Goal: Task Accomplishment & Management: Use online tool/utility

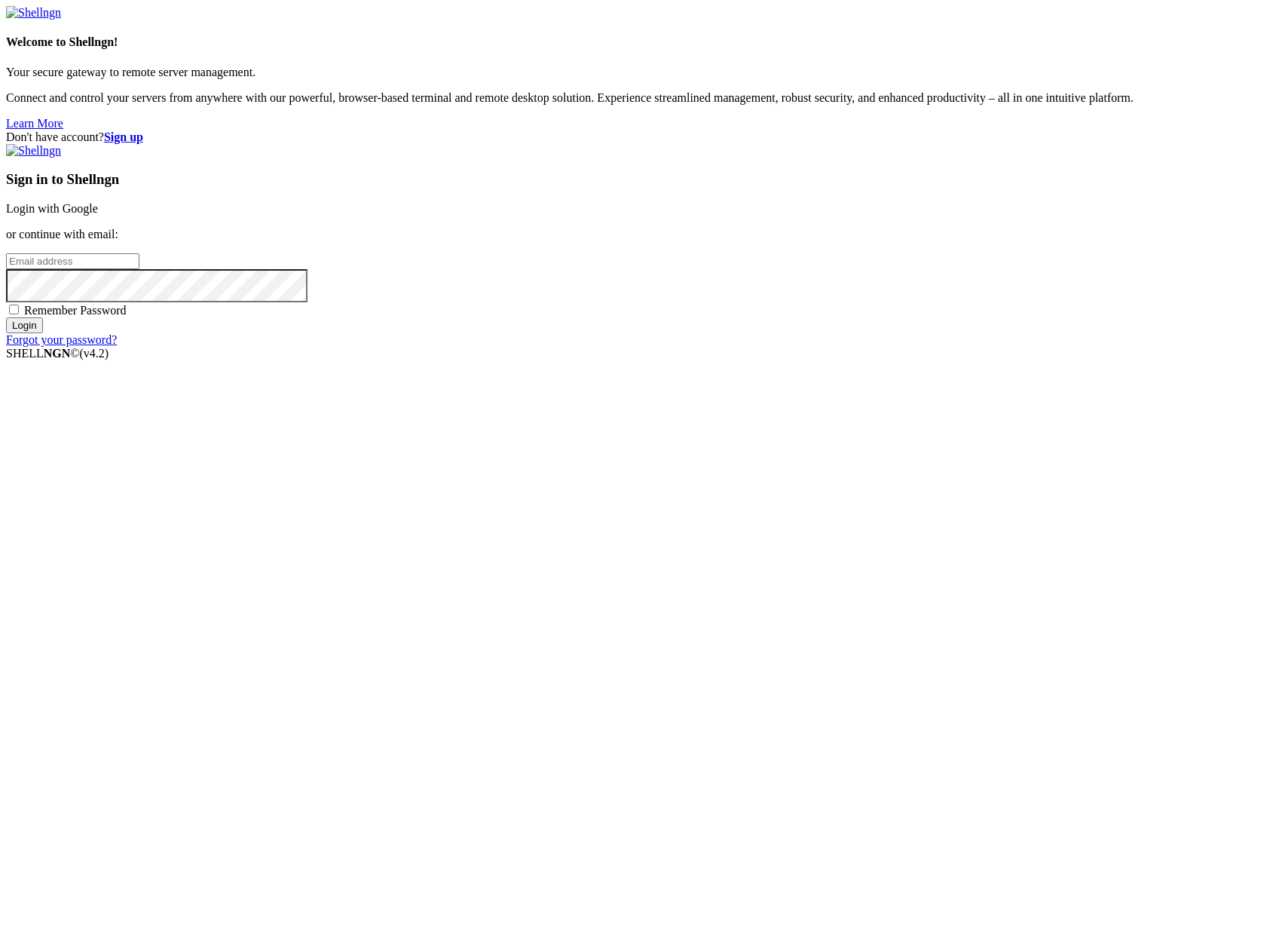
click at [139, 269] on input "email" at bounding box center [72, 261] width 133 height 16
type input "[PERSON_NAME][EMAIL_ADDRESS][DOMAIN_NAME]"
click at [6, 317] on input "Login" at bounding box center [24, 325] width 37 height 16
click at [685, 360] on div "Don't have account? Sign up Sign in to Shellngn Login with Google or continue w…" at bounding box center [643, 245] width 1276 height 230
click at [6, 331] on input "Login" at bounding box center [24, 339] width 37 height 16
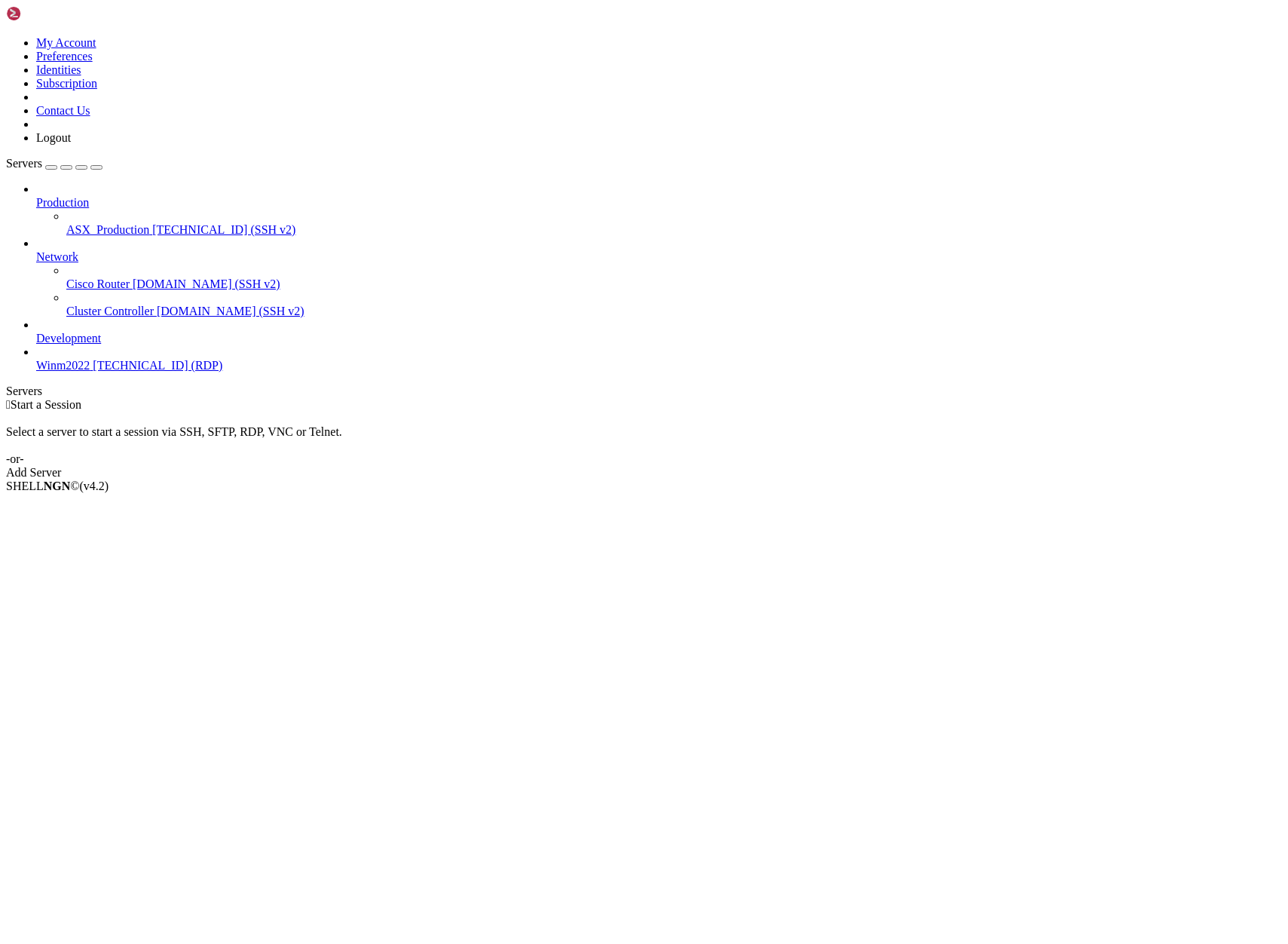
click at [152, 223] on span "[TECHNICAL_ID] (SSH v2)" at bounding box center [224, 230] width 143 height 13
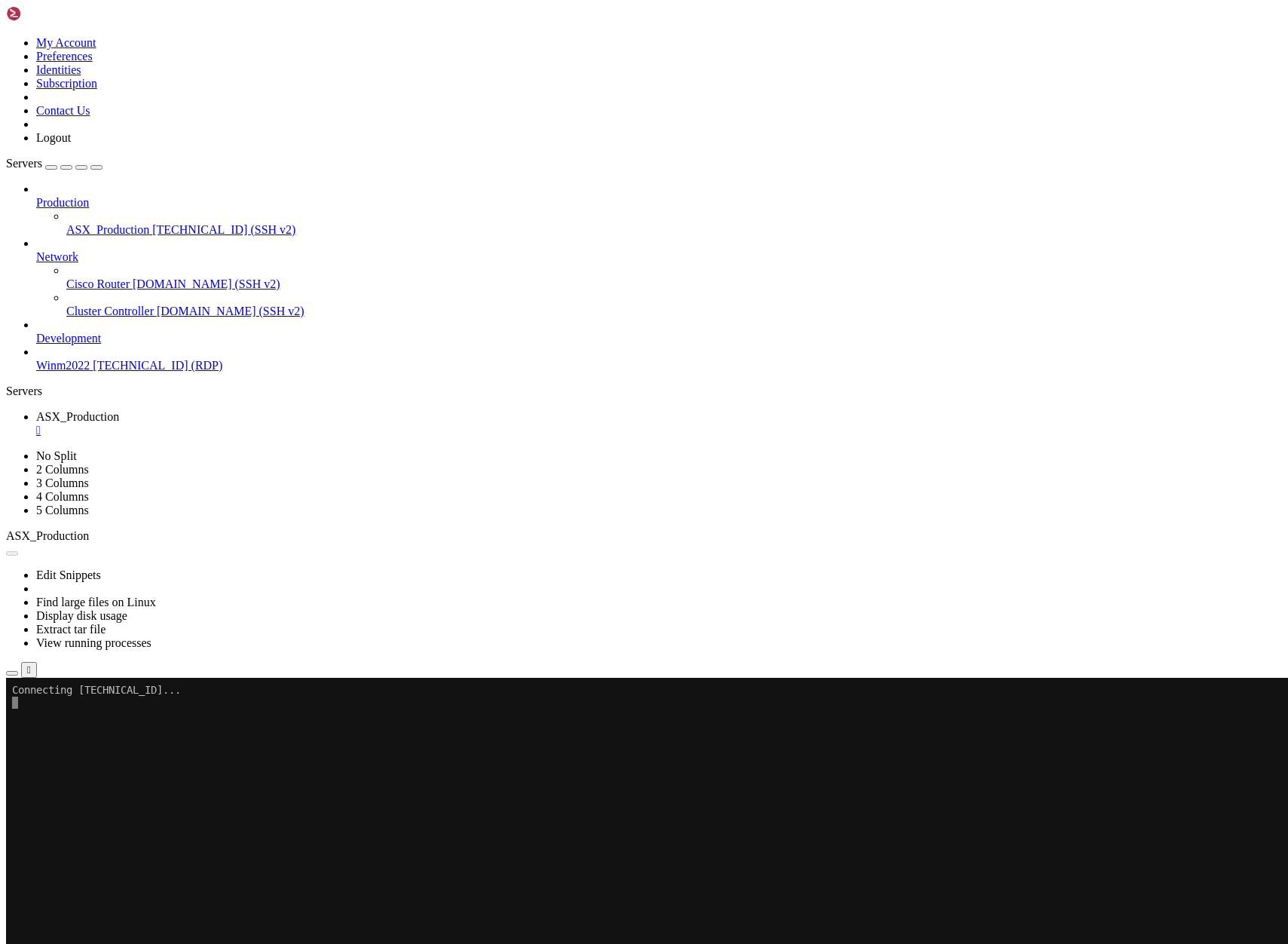
click at [12, 673] on icon "button" at bounding box center [12, 673] width 0 height 0
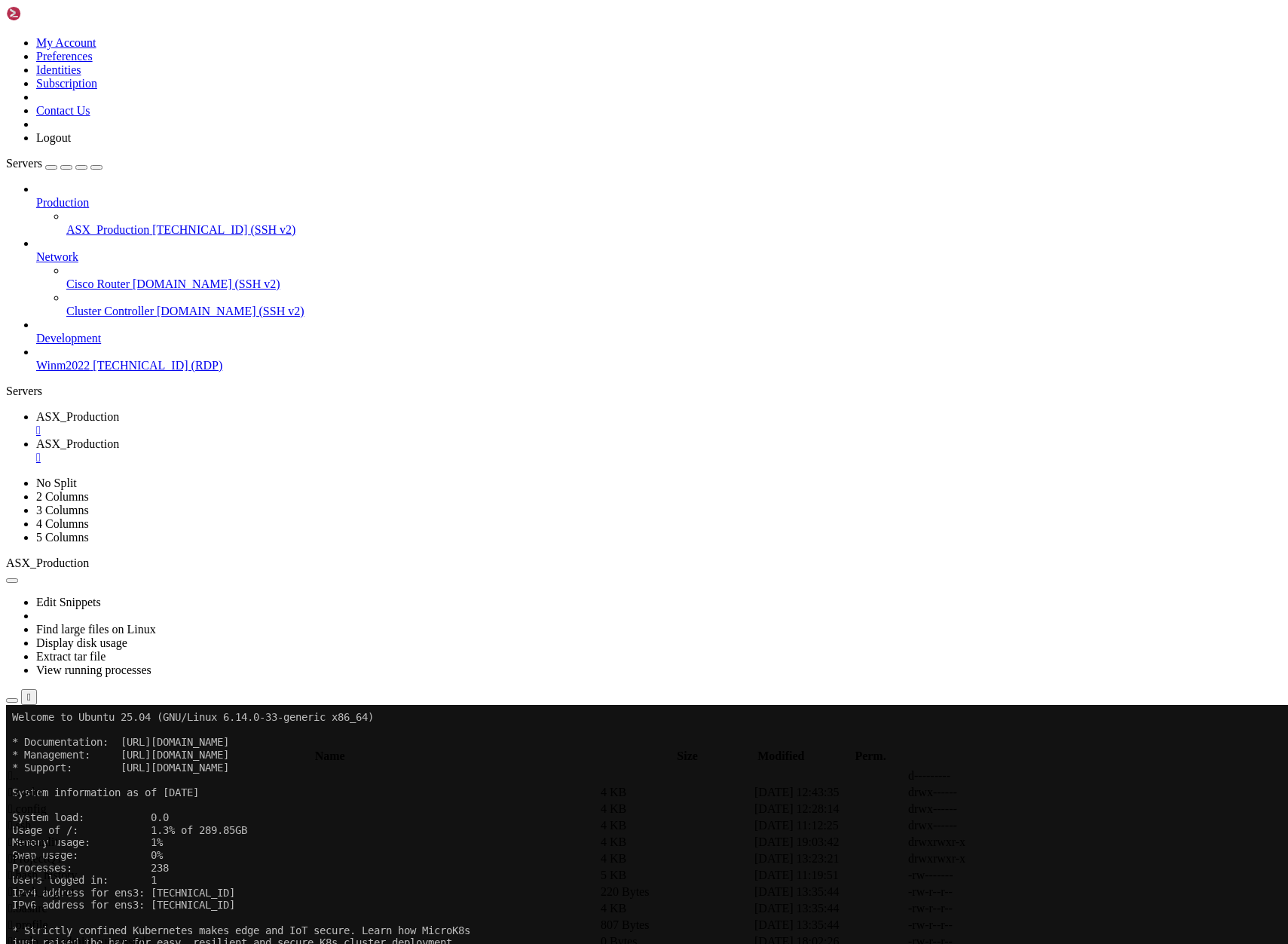
click at [63, 852] on span " ProjectQT" at bounding box center [35, 858] width 55 height 13
type input "/home/ubuntu/ProjectQT"
click at [119, 410] on span "ASX_Production" at bounding box center [77, 417] width 83 height 13
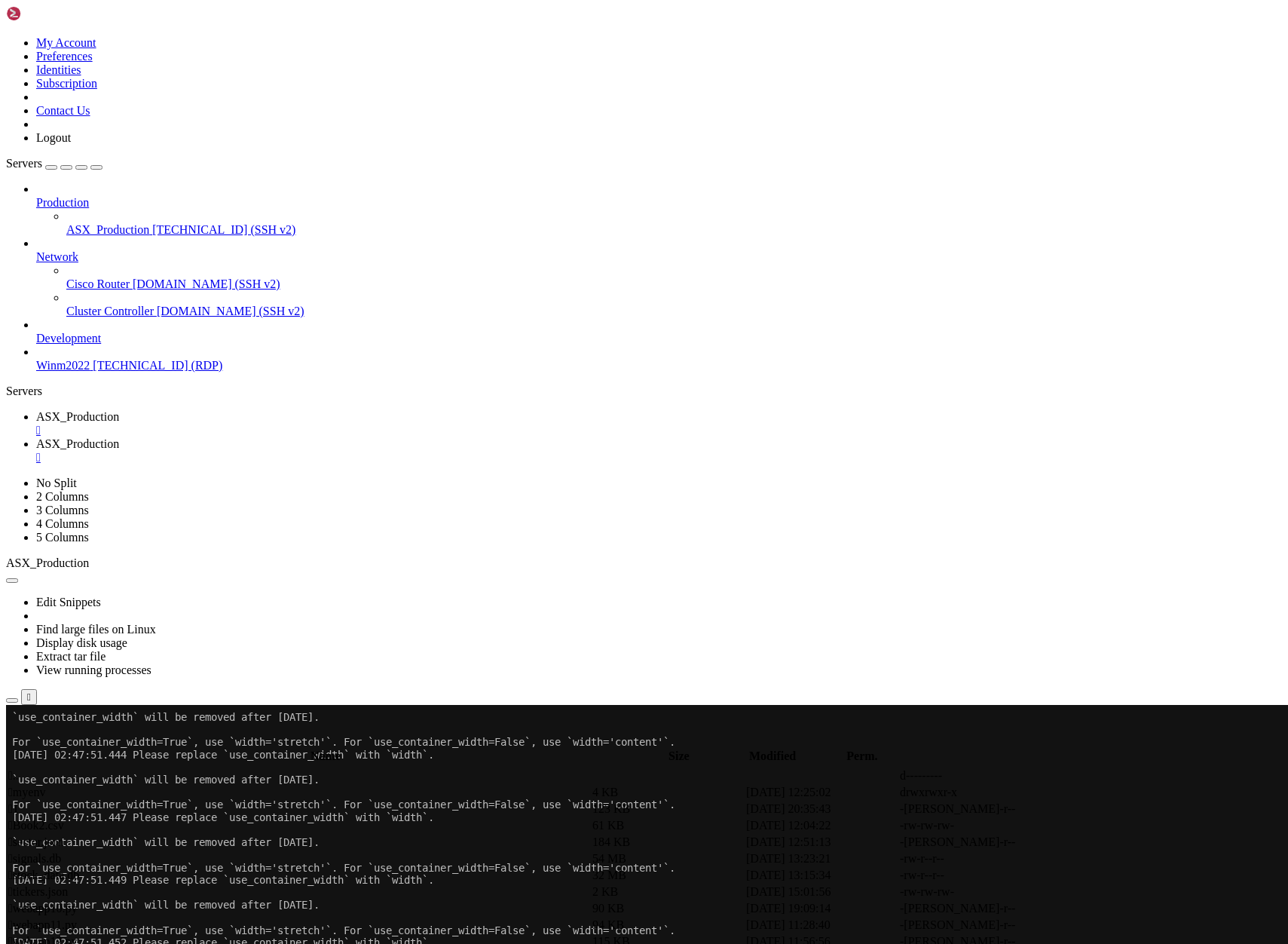
click at [368, 437] on link "ASX_Production " at bounding box center [659, 451] width 1246 height 27
click at [264, 410] on link "ASX_Production " at bounding box center [659, 423] width 1246 height 27
click at [115, 223] on span "ASX_Production" at bounding box center [108, 230] width 83 height 13
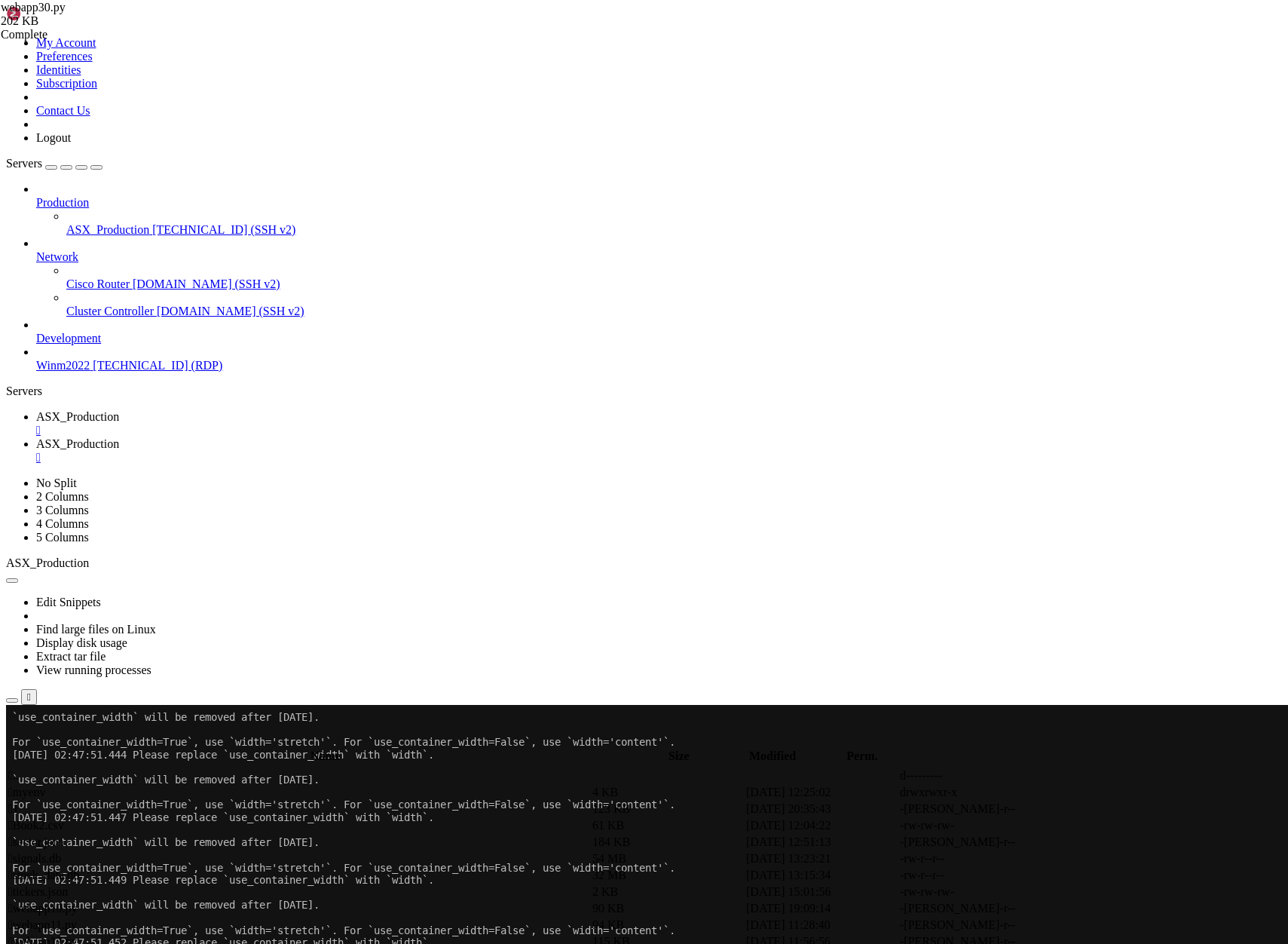
click at [115, 223] on span "ASX_Production" at bounding box center [108, 230] width 83 height 13
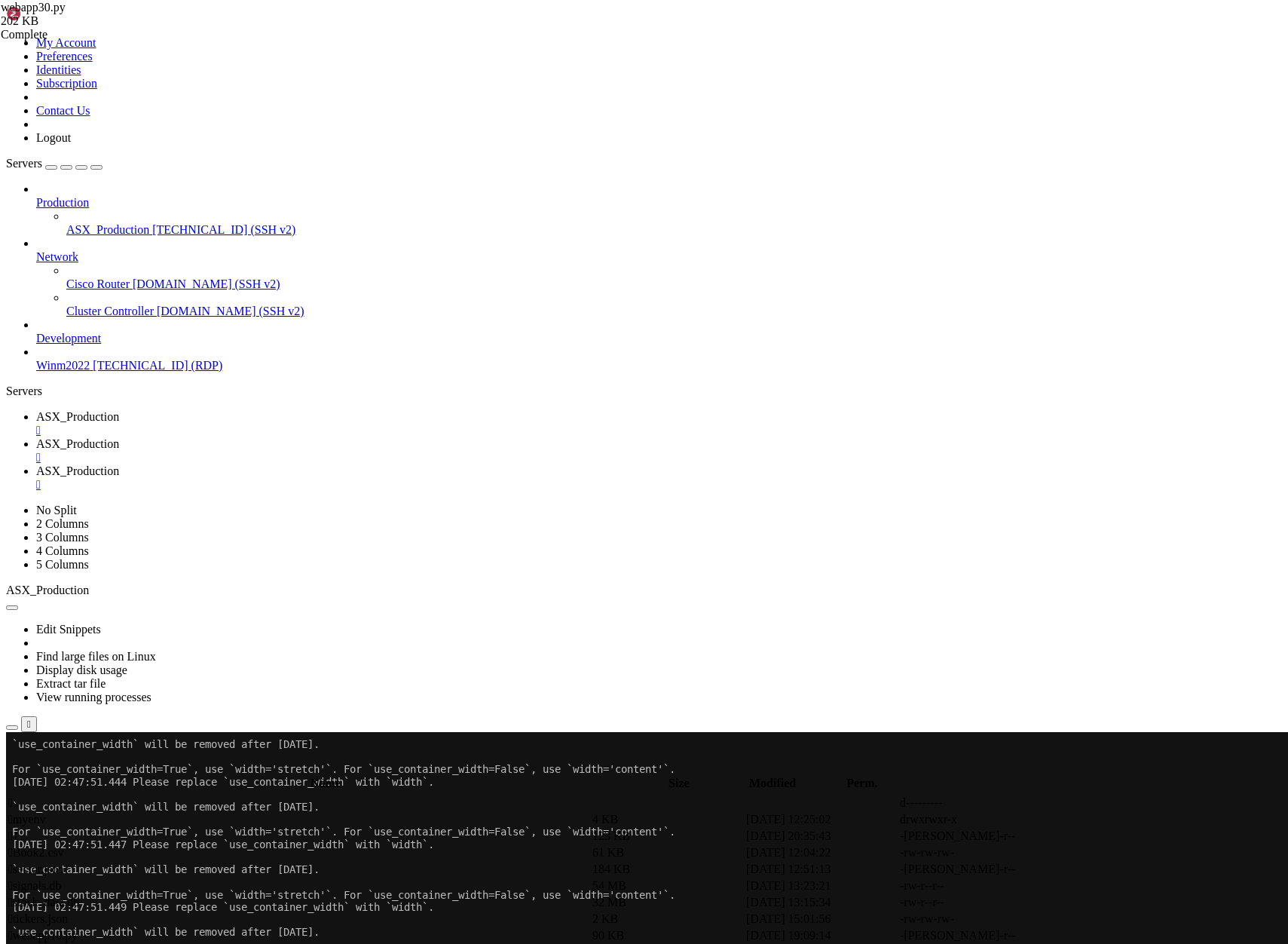
scroll to position [0, 0]
click at [119, 437] on span "ASX_Production" at bounding box center [77, 444] width 83 height 13
click at [119, 410] on span "ASX_Production" at bounding box center [77, 417] width 83 height 13
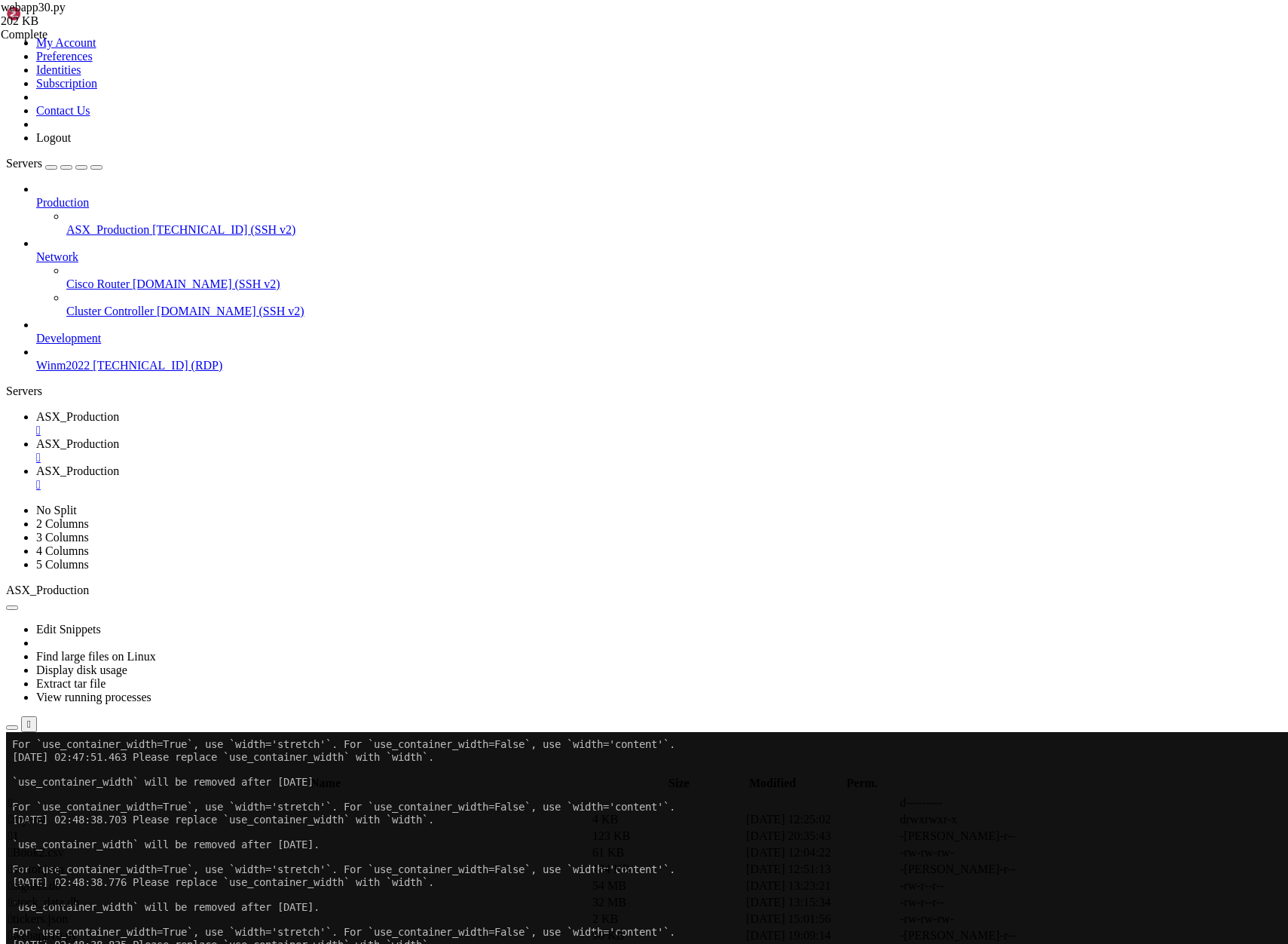
click at [119, 437] on span "ASX_Production" at bounding box center [77, 444] width 83 height 13
click at [433, 451] on div "" at bounding box center [659, 457] width 1246 height 13
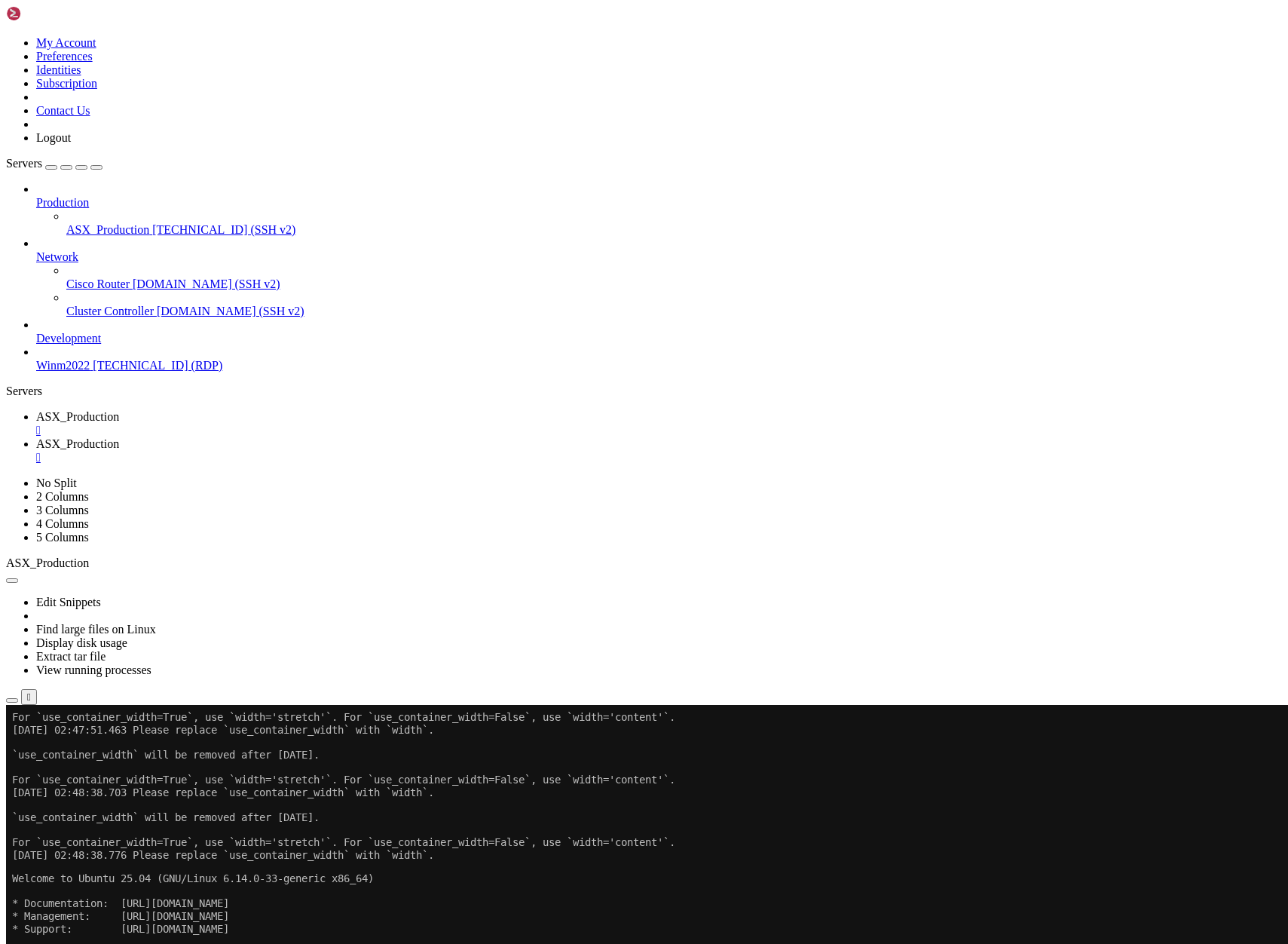
click at [119, 437] on span "ASX_Production" at bounding box center [77, 444] width 83 height 13
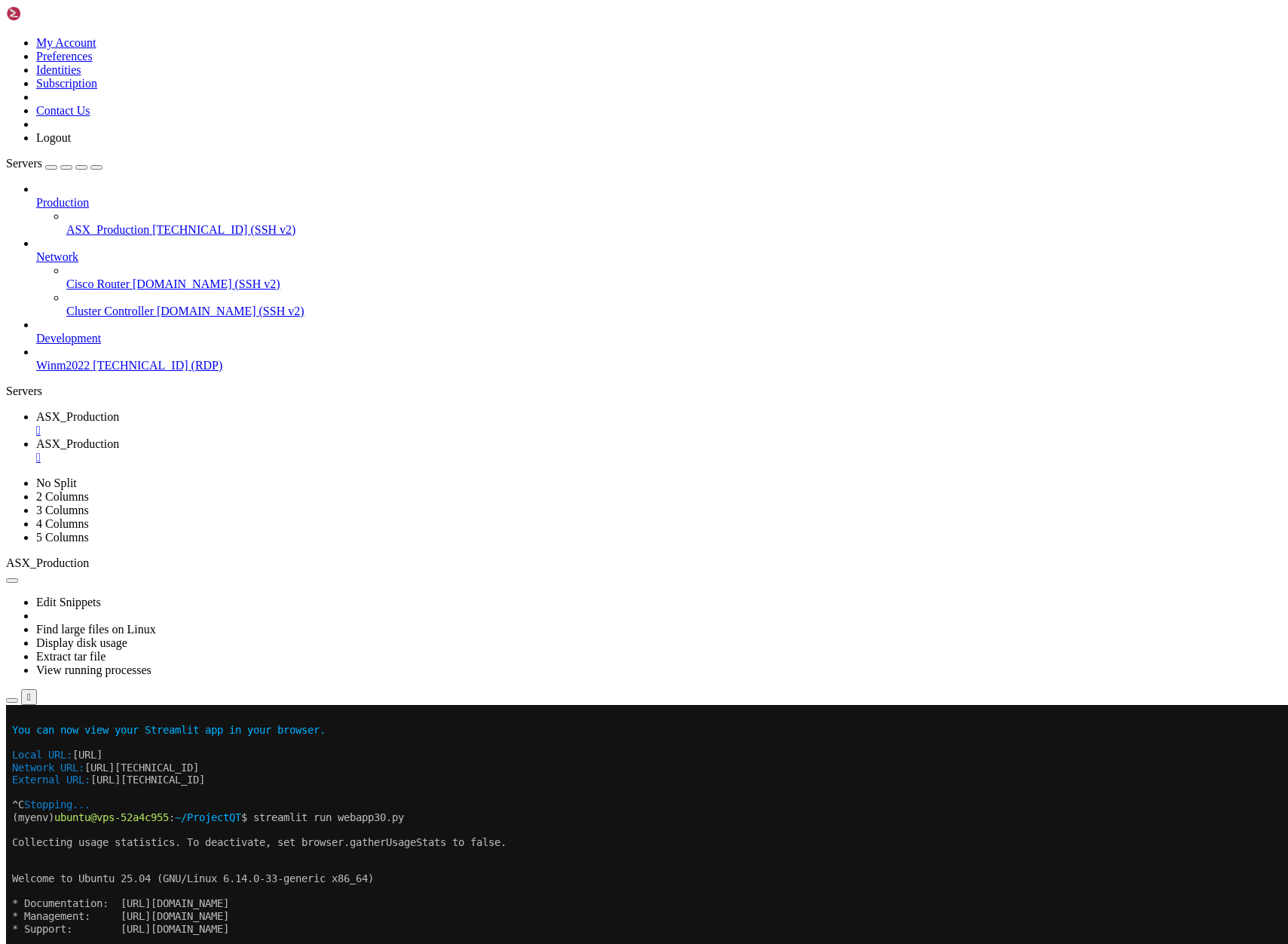
scroll to position [50, 0]
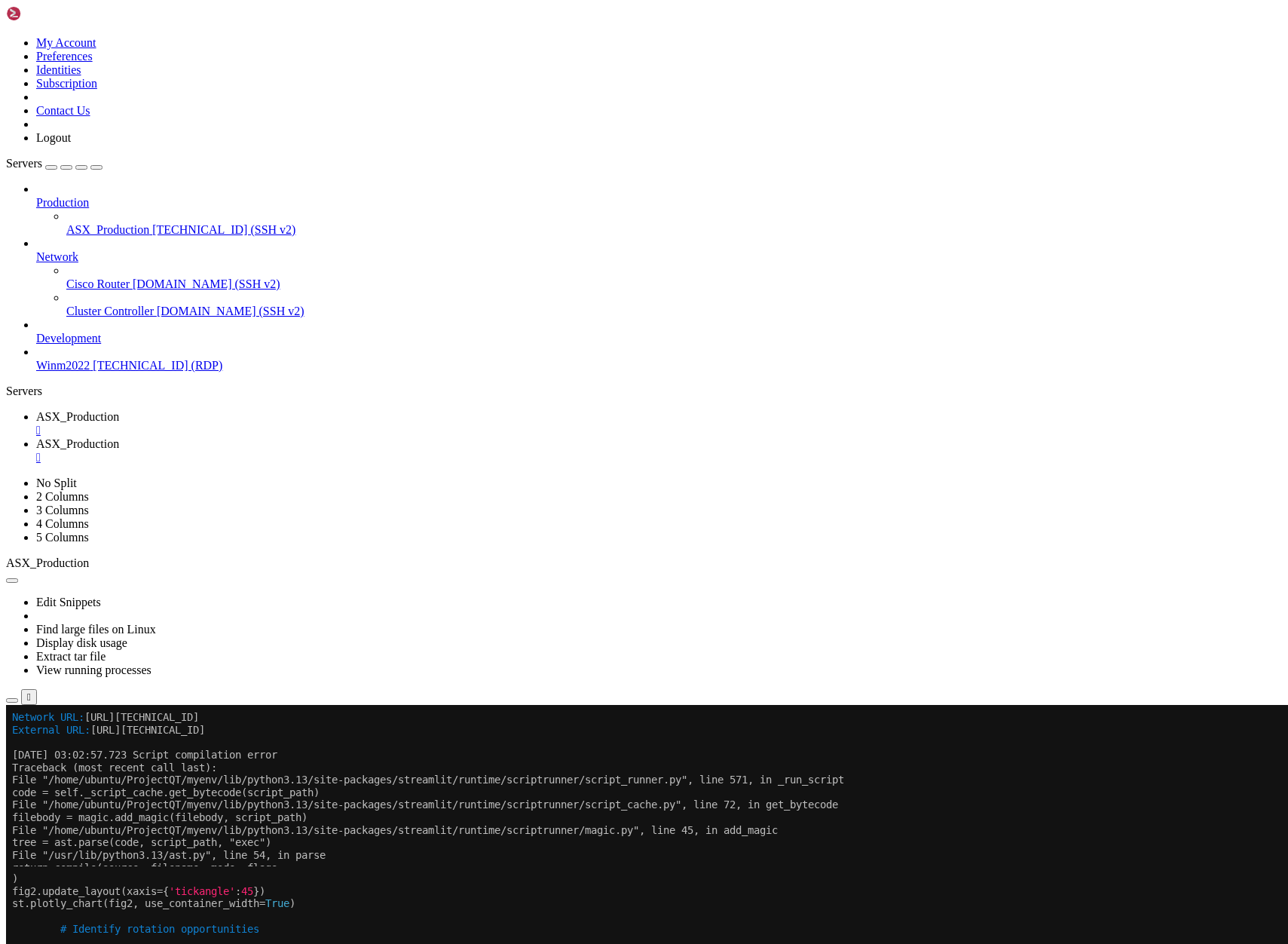
click at [16, 938] on x-row at bounding box center [555, 941] width 1085 height 13
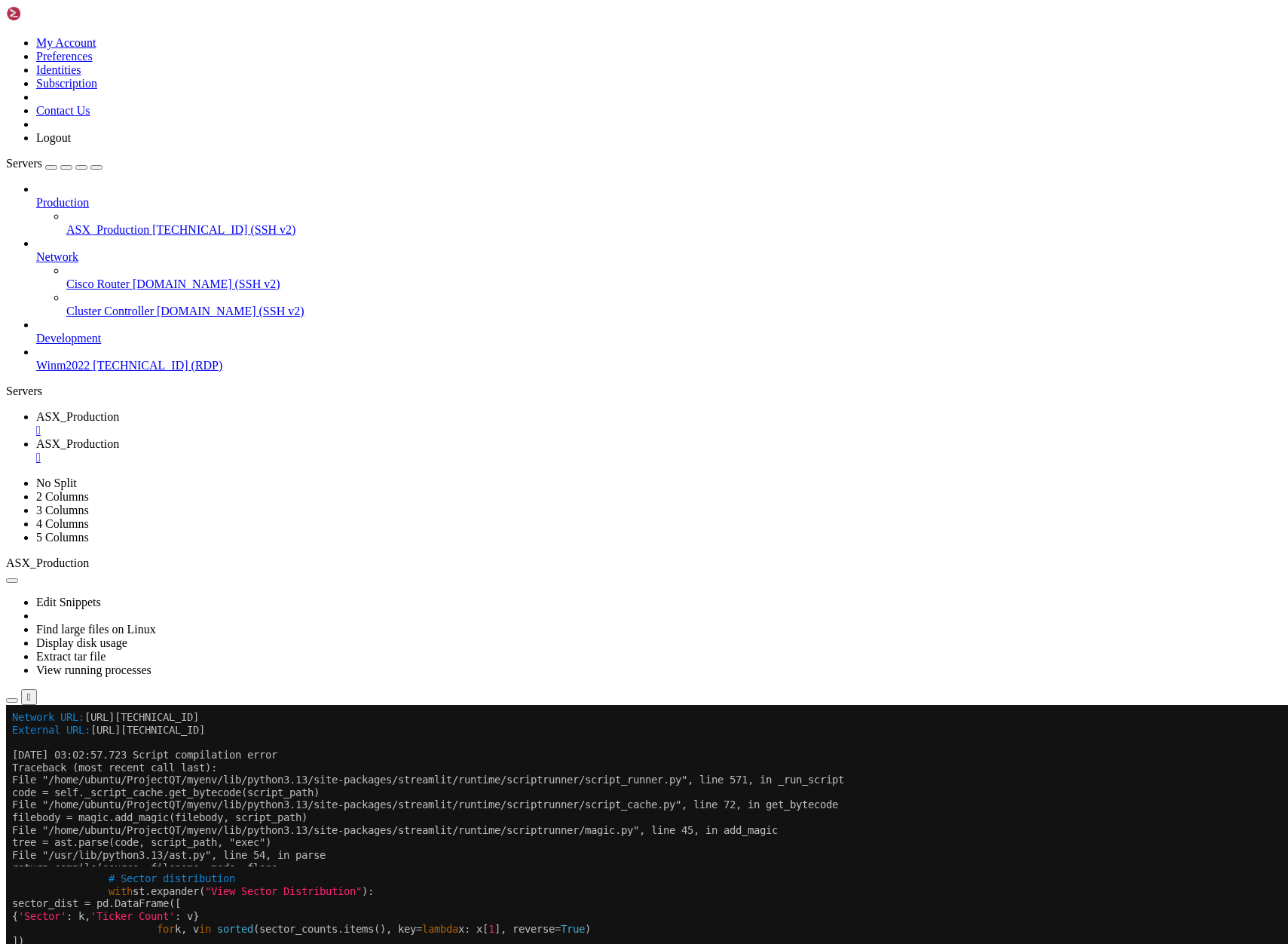
scroll to position [63, 0]
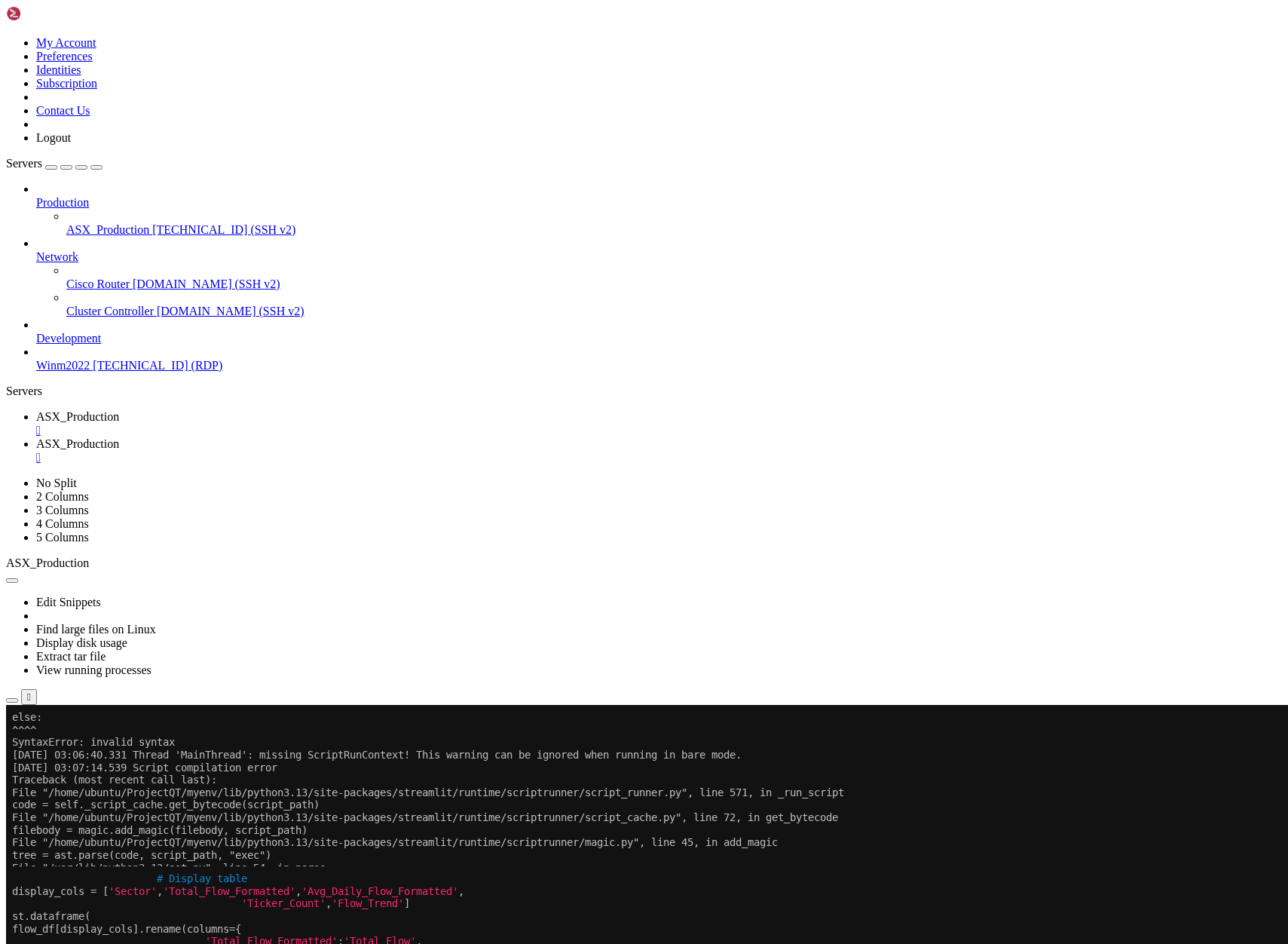
drag, startPoint x: 557, startPoint y: 1546, endPoint x: 754, endPoint y: 1615, distance: 208.7
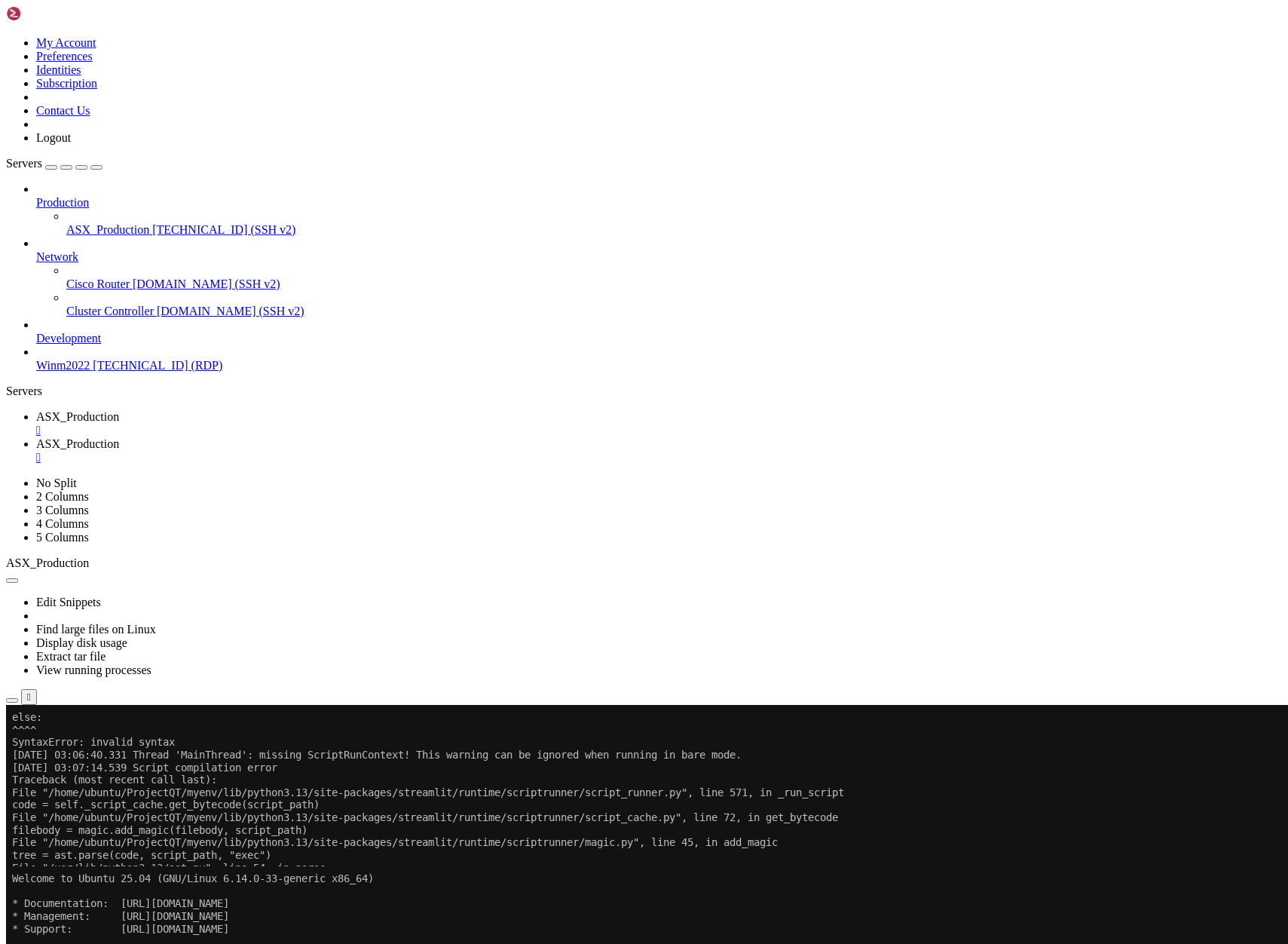
scroll to position [76, 0]
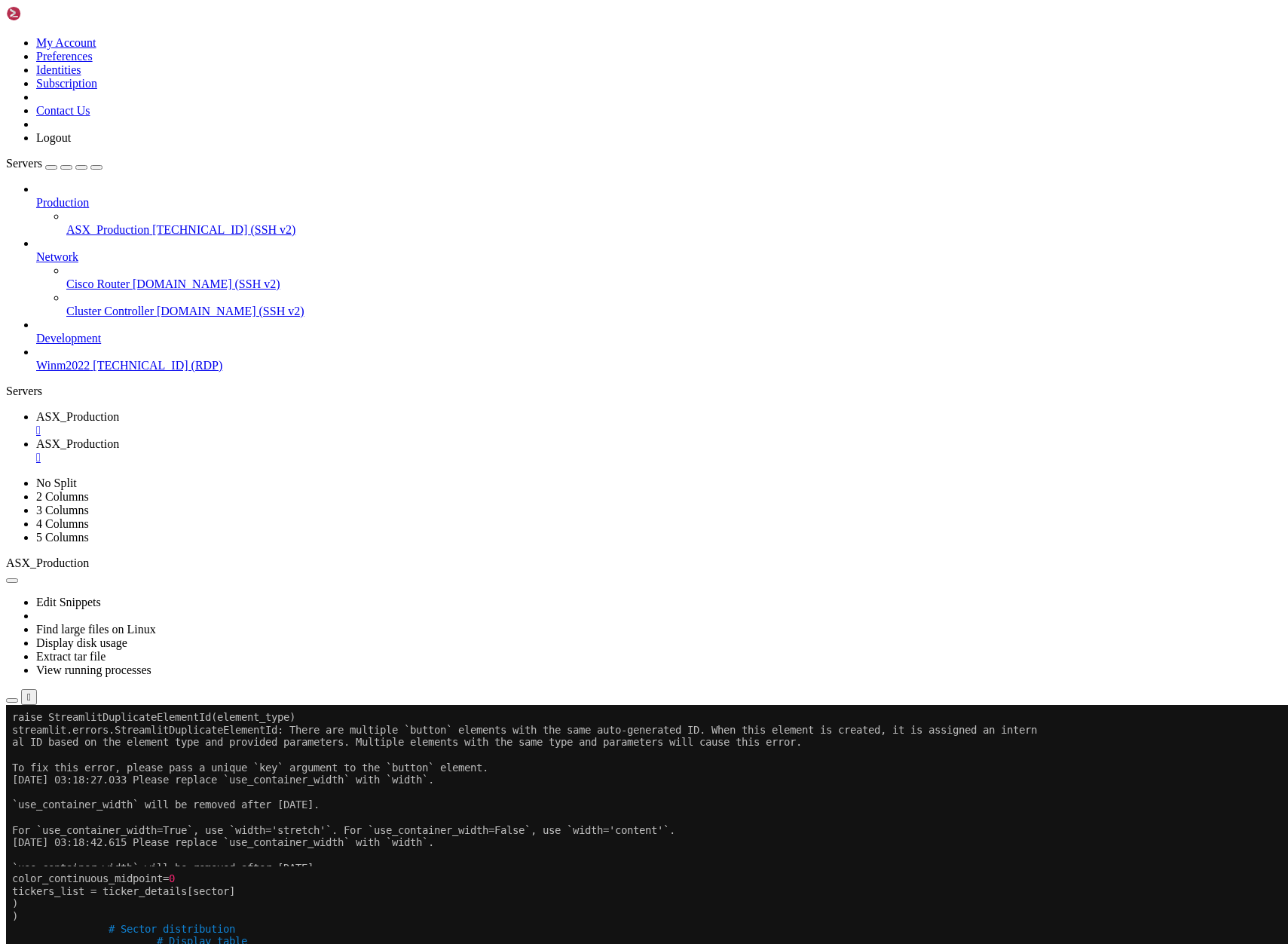
scroll to position [87, 0]
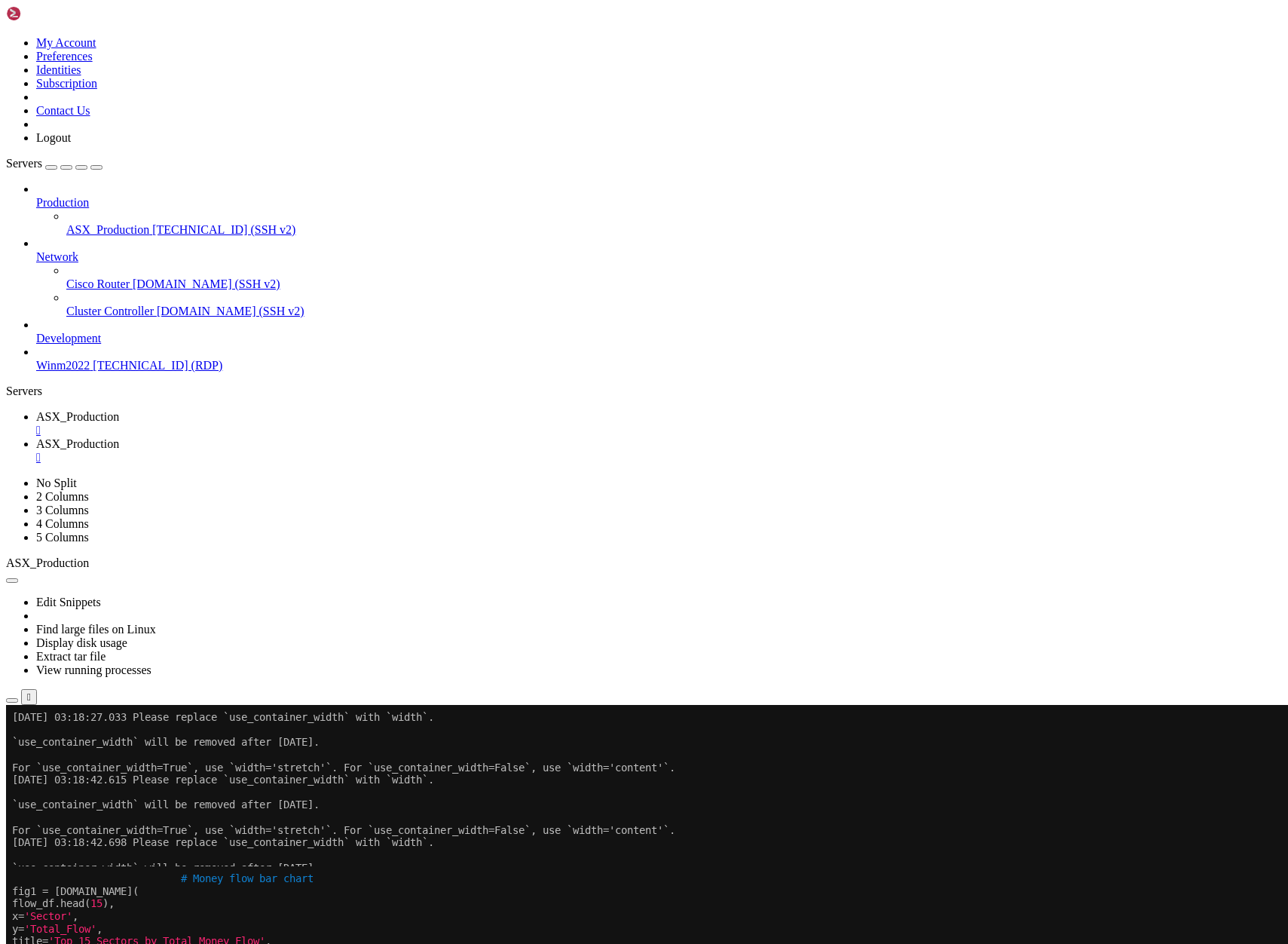
click at [12, 862] on icon "button" at bounding box center [12, 862] width 0 height 0
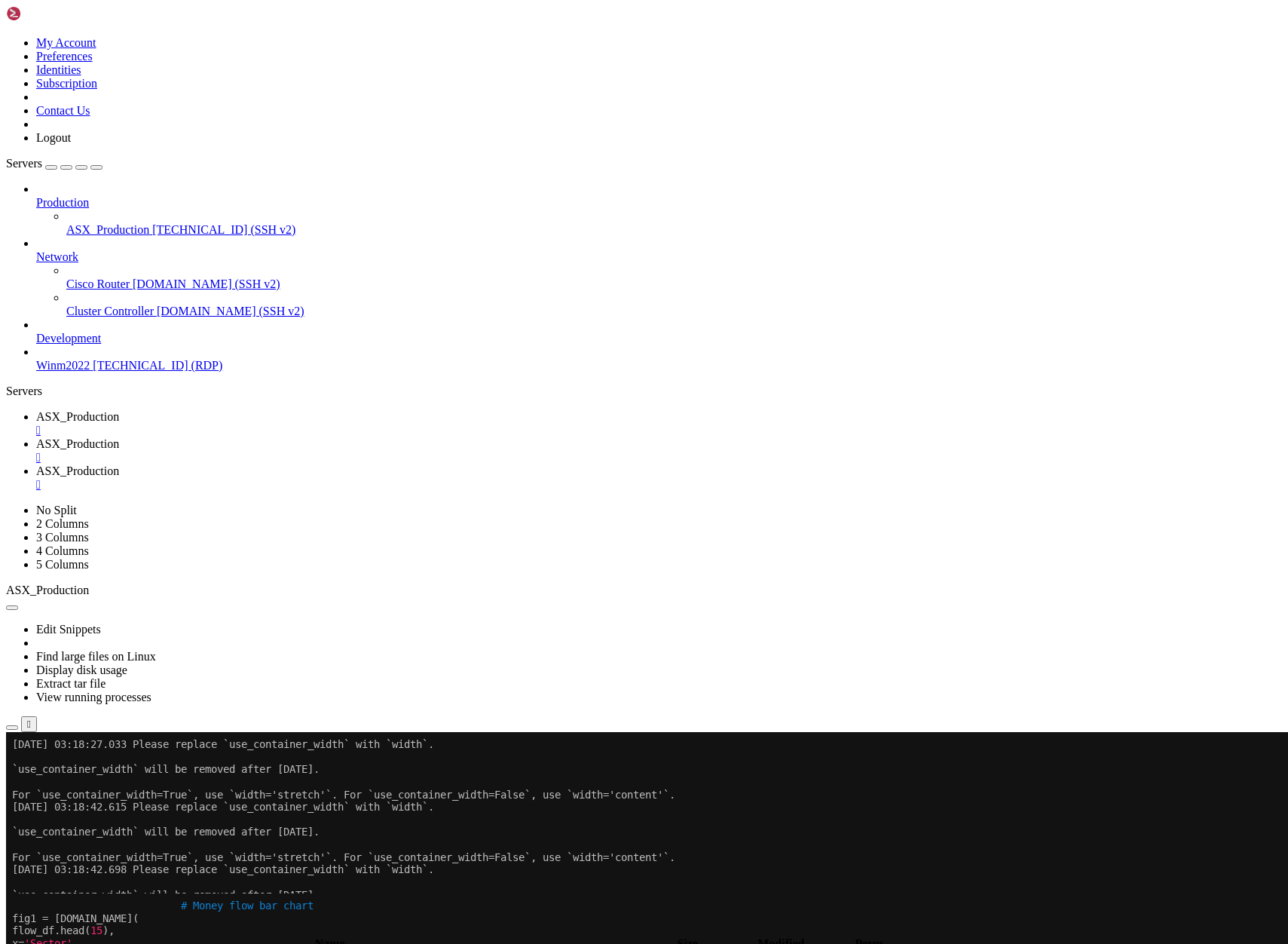
type input "/home/ubuntu/ProjectQT"
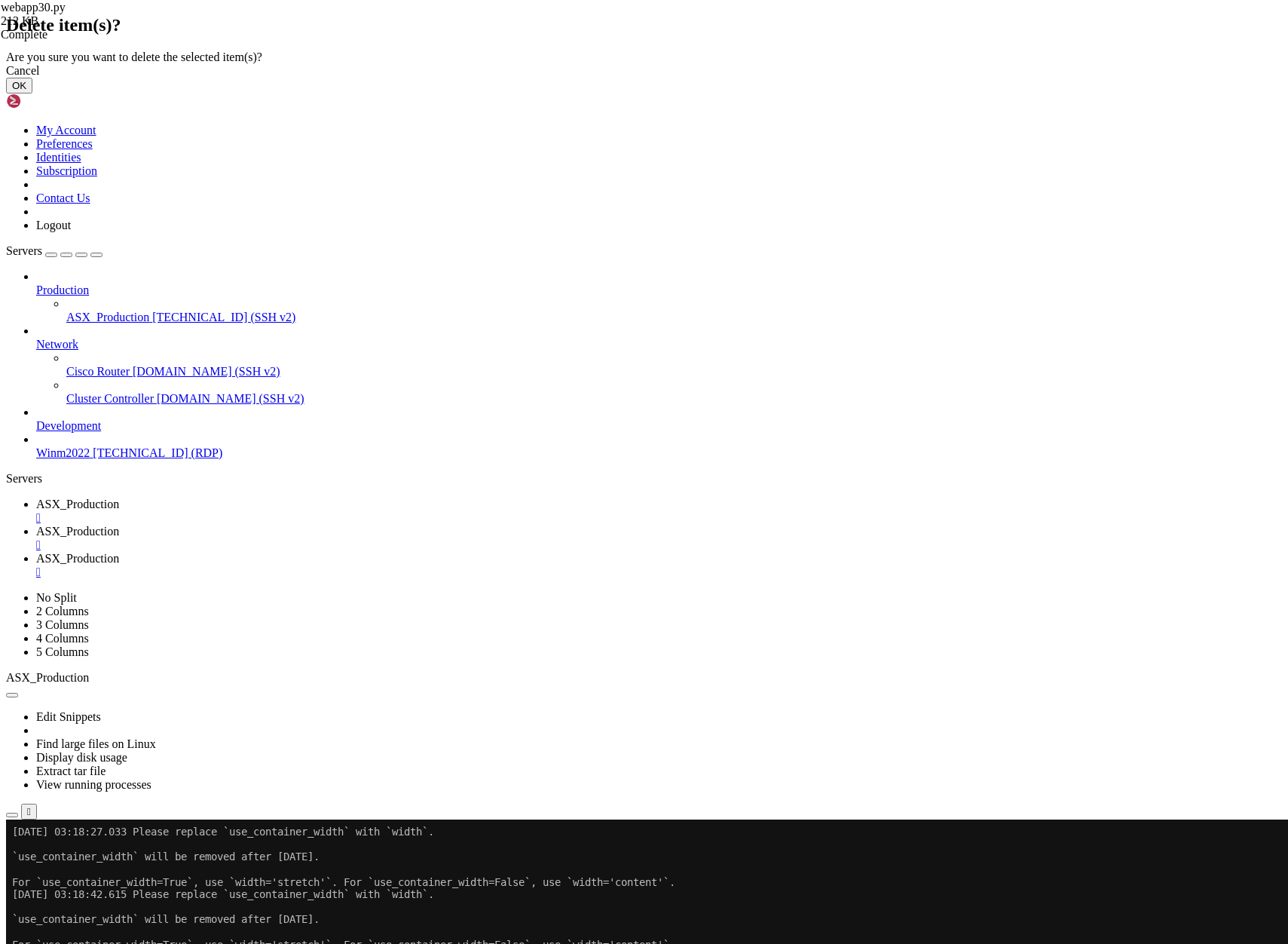
click at [32, 93] on button "OK" at bounding box center [19, 85] width 26 height 16
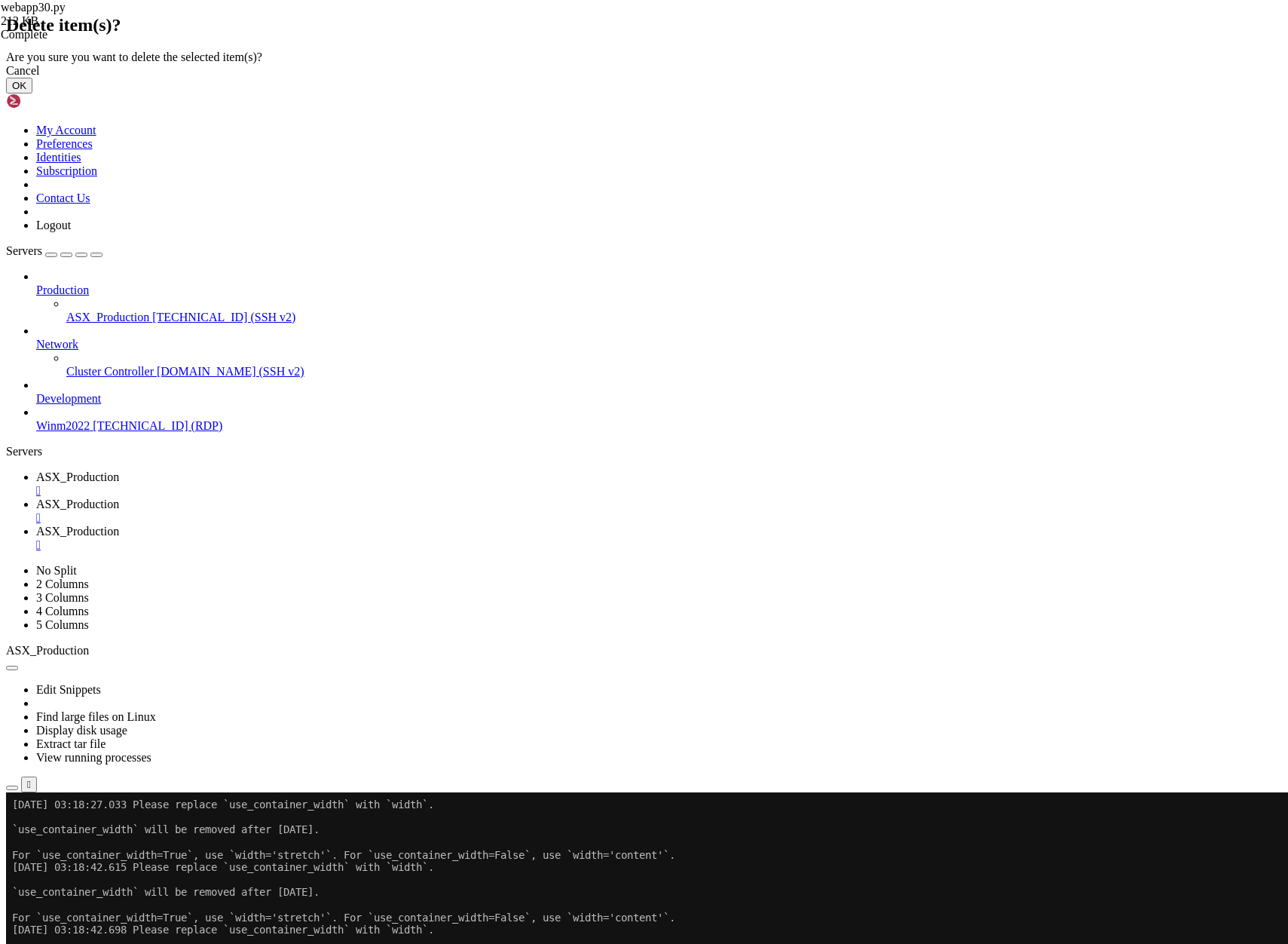
click at [32, 93] on button "OK" at bounding box center [19, 85] width 26 height 16
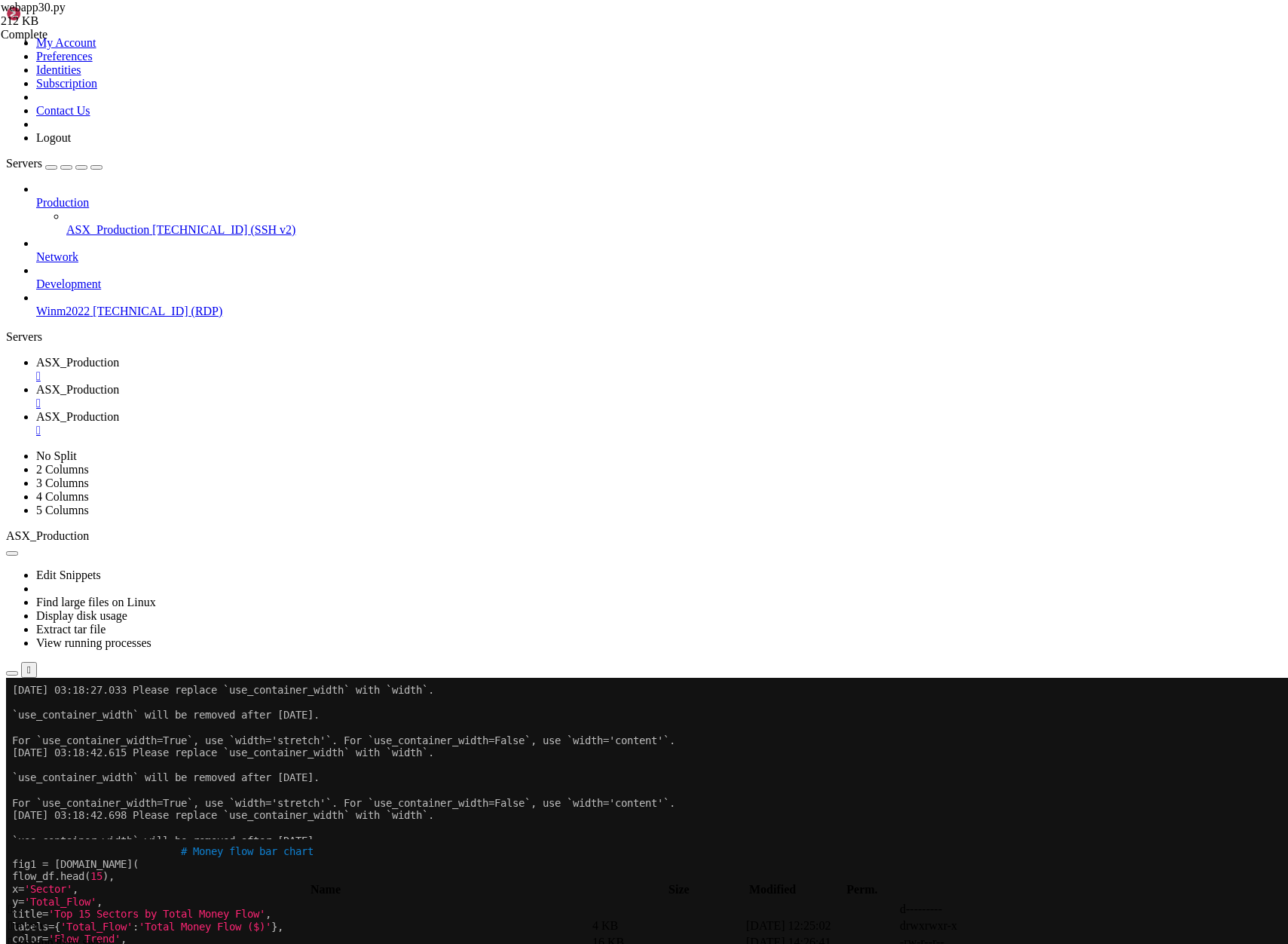
click at [75, 278] on span "Development" at bounding box center [68, 284] width 65 height 13
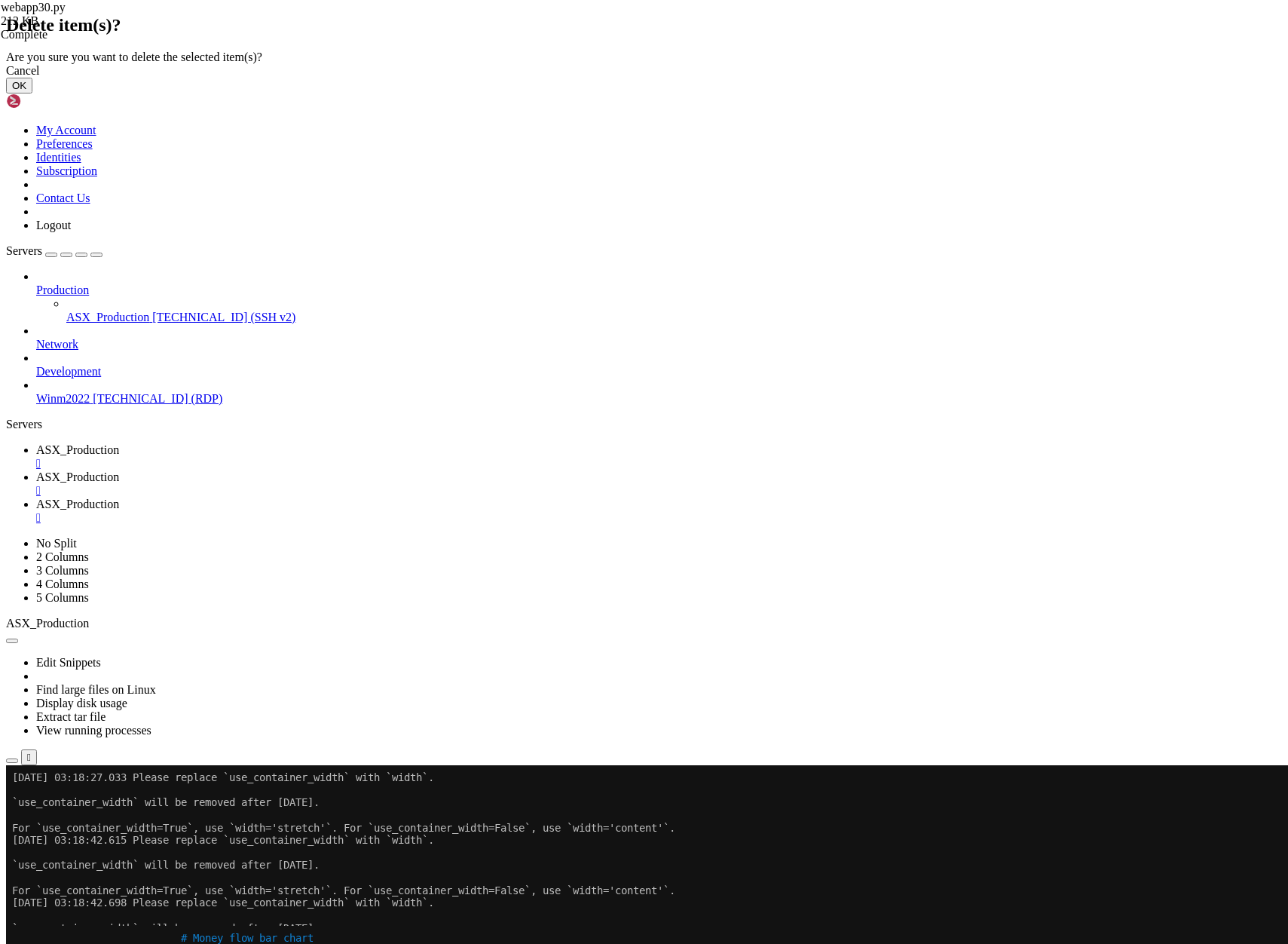
click at [32, 93] on button "OK" at bounding box center [19, 85] width 26 height 16
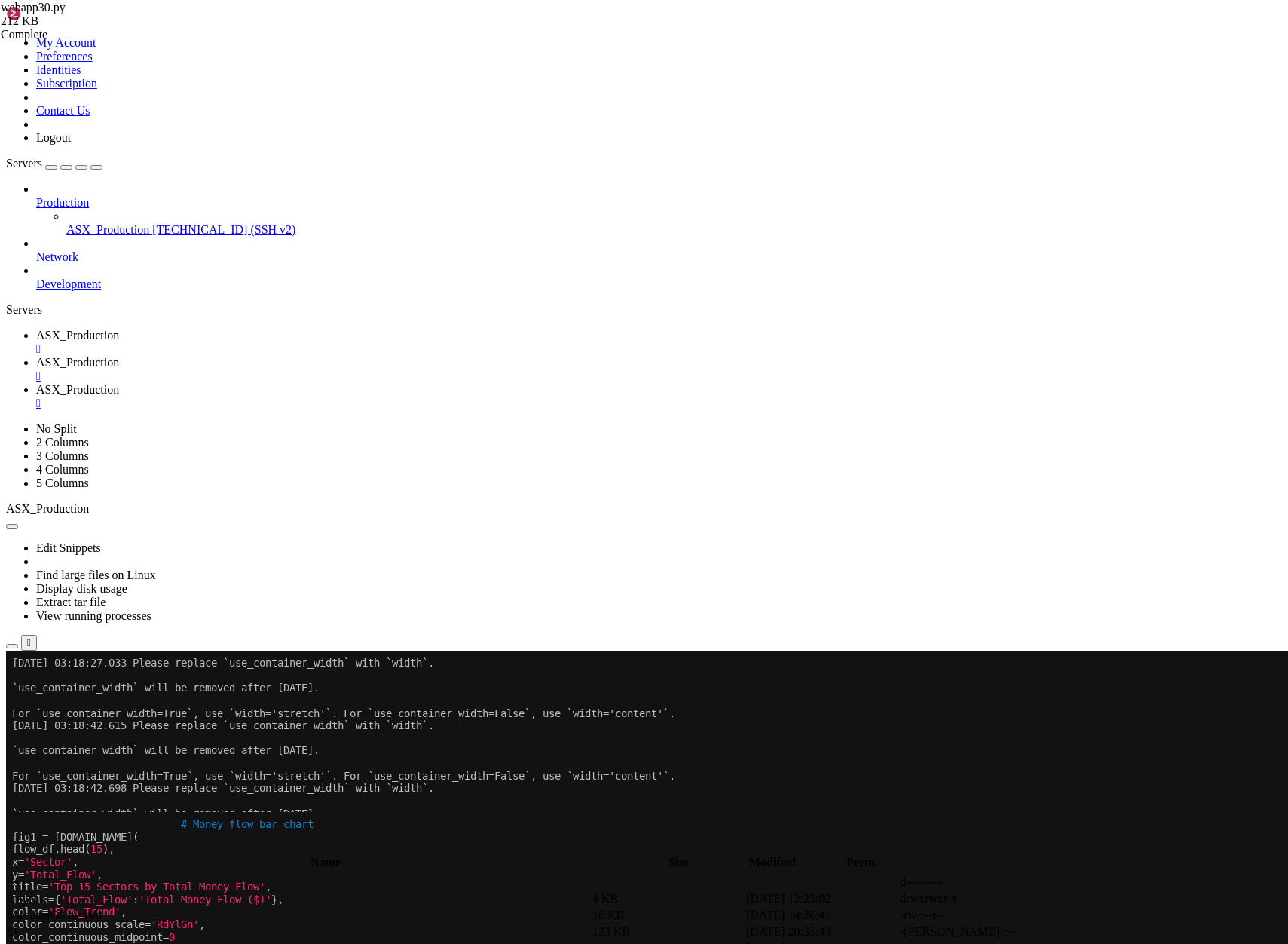
click at [119, 356] on span "ASX_Production" at bounding box center [77, 362] width 83 height 13
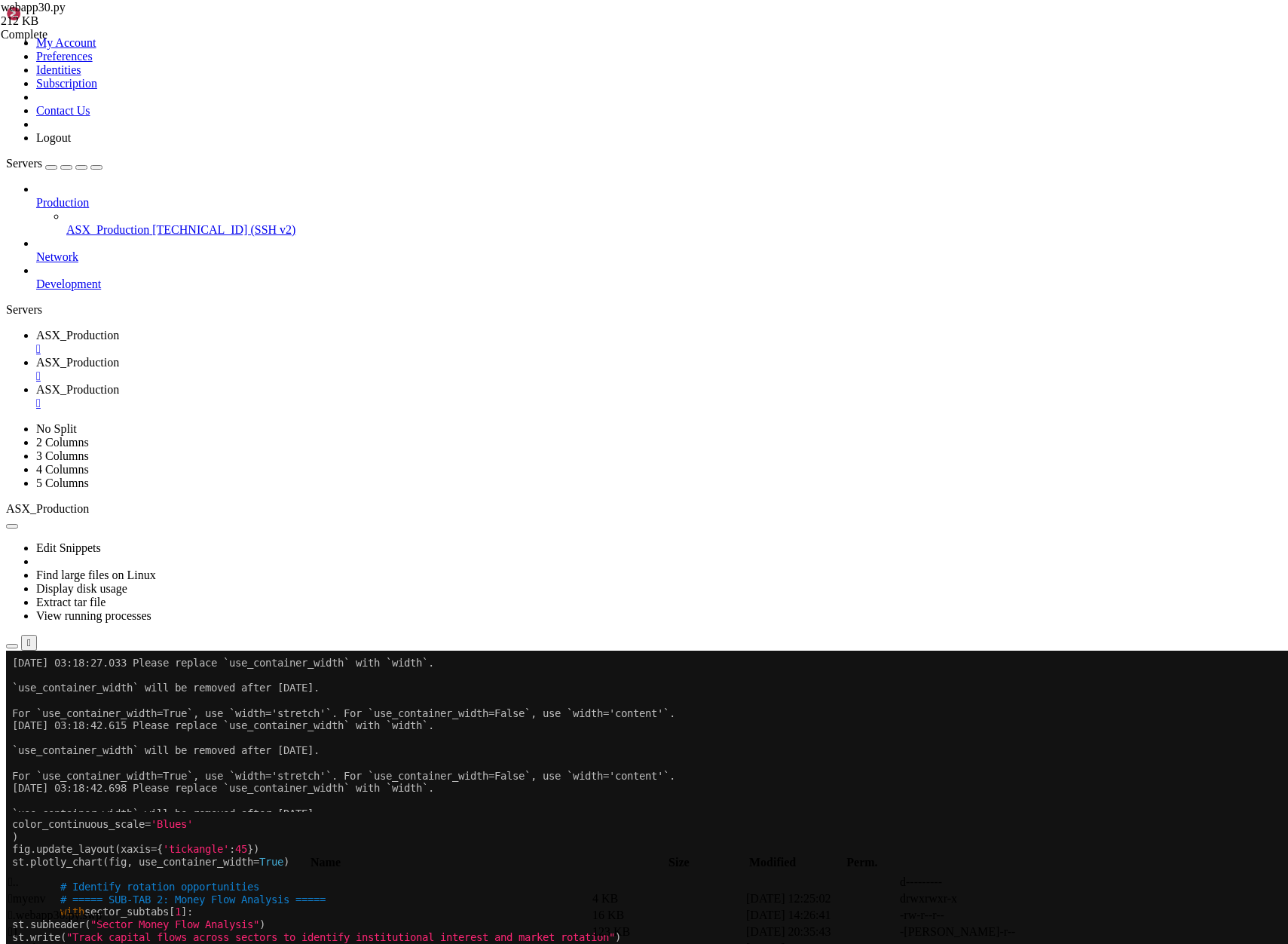
scroll to position [113, 0]
